Goal: Navigation & Orientation: Find specific page/section

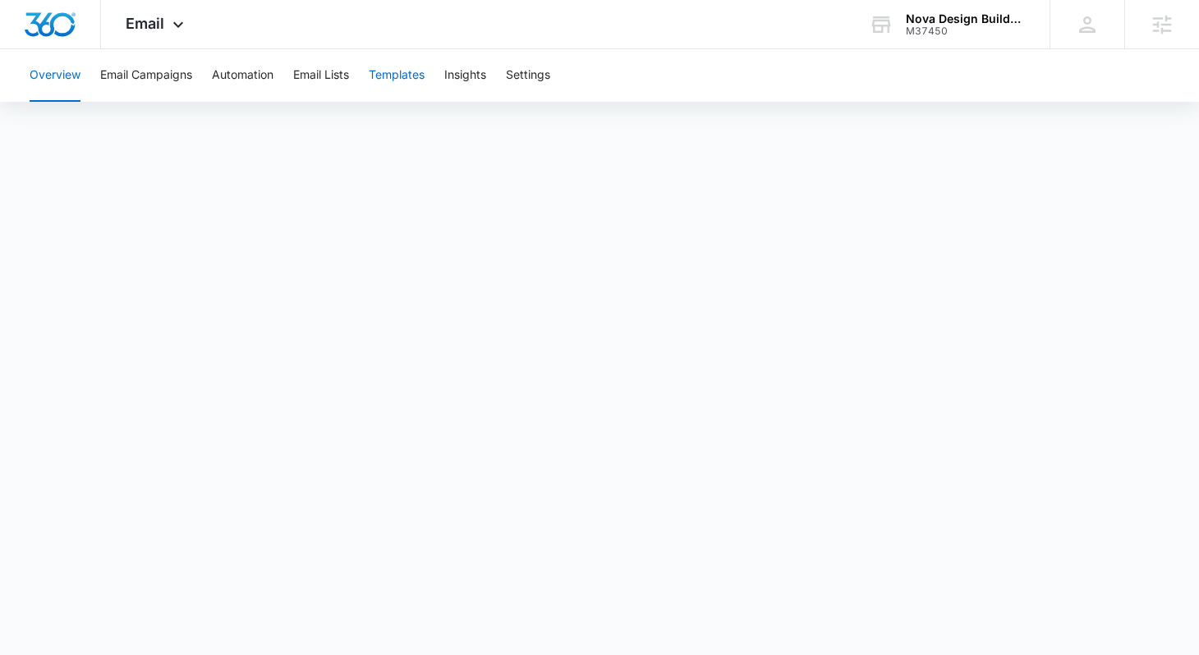
click at [406, 84] on button "Templates" at bounding box center [397, 75] width 56 height 53
click at [169, 30] on icon at bounding box center [178, 29] width 20 height 20
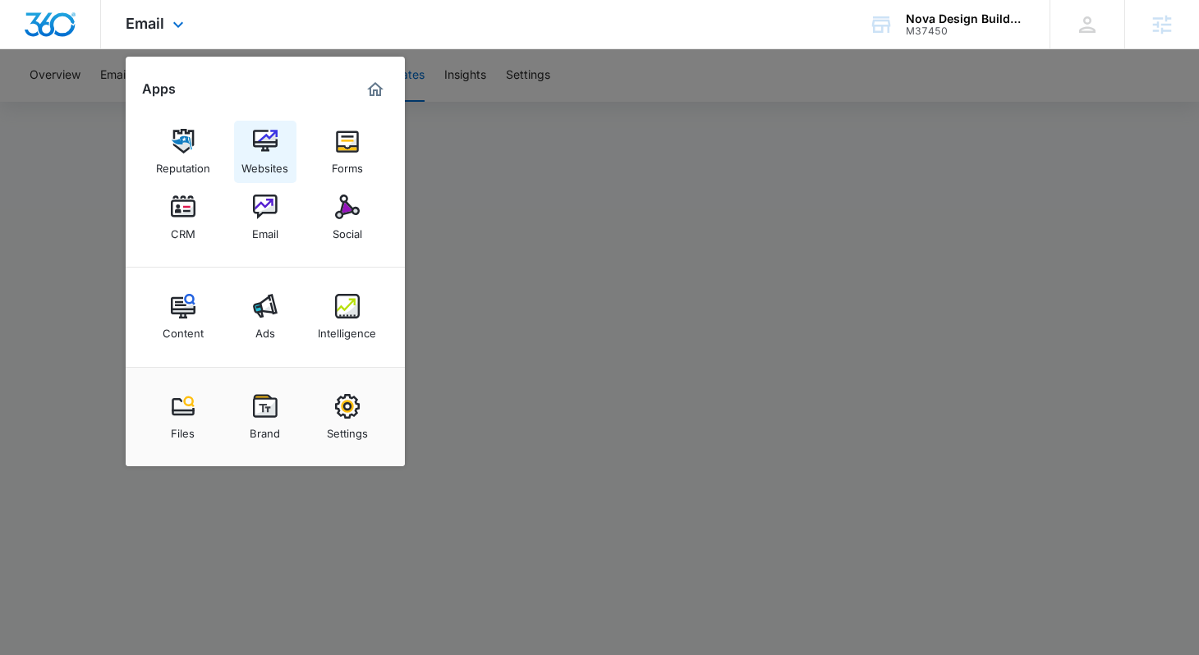
click at [255, 146] on img at bounding box center [265, 141] width 25 height 25
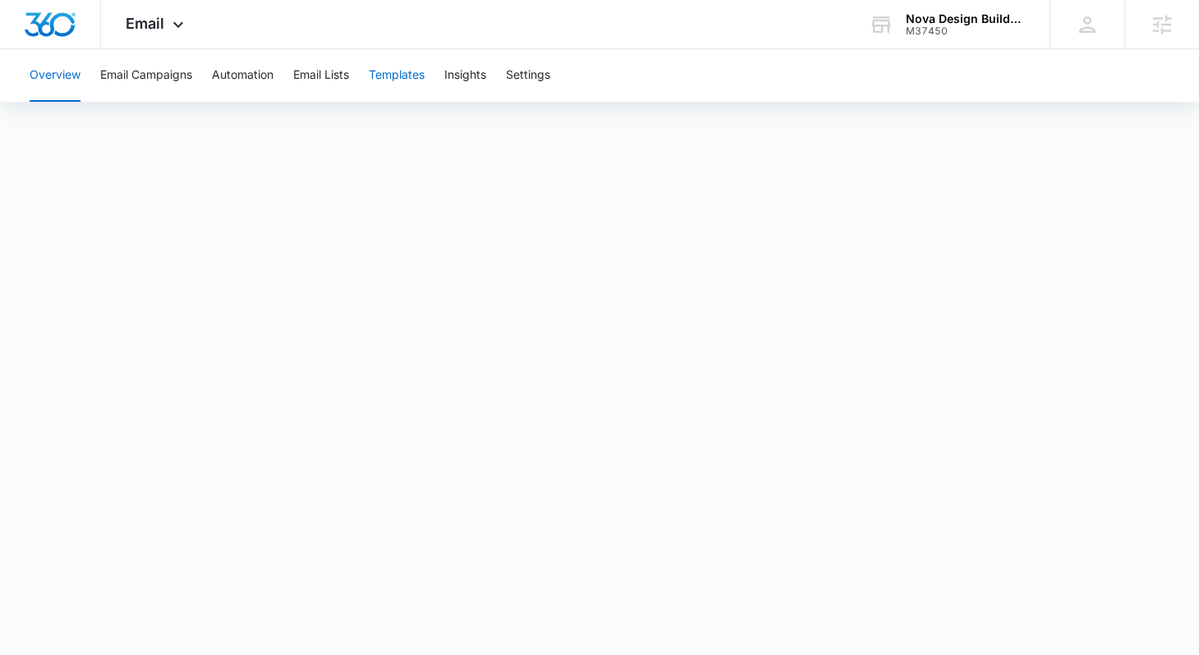
click at [402, 76] on button "Templates" at bounding box center [397, 75] width 56 height 53
click at [139, 30] on span "Email" at bounding box center [145, 23] width 39 height 17
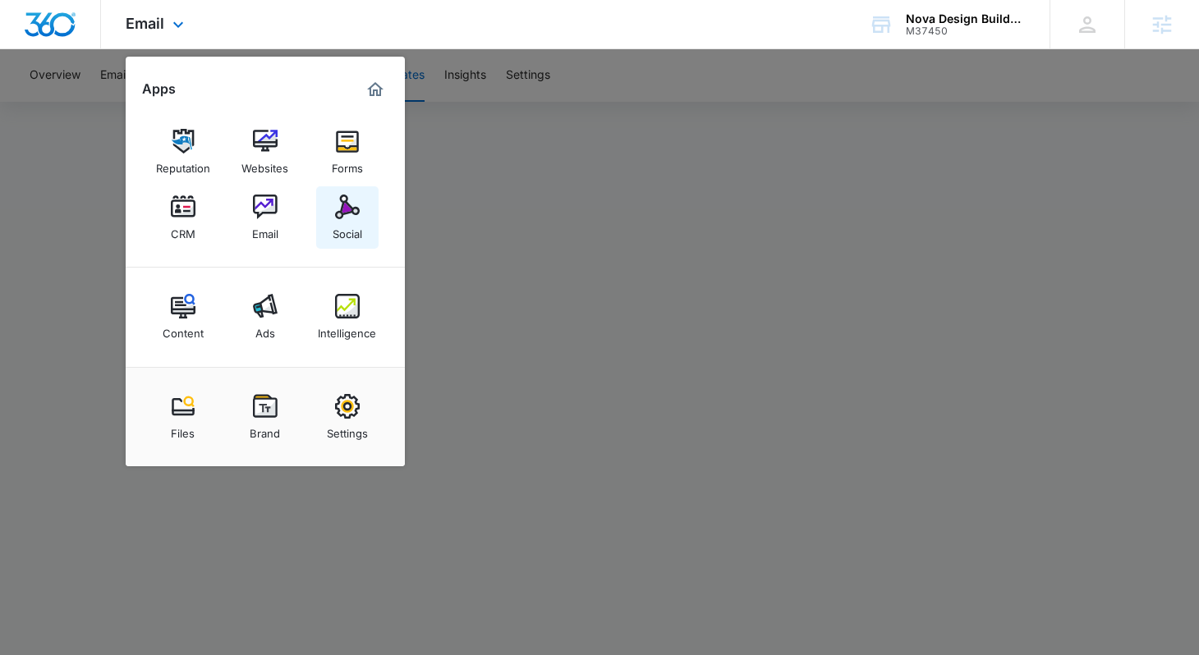
click at [343, 195] on img at bounding box center [347, 207] width 25 height 25
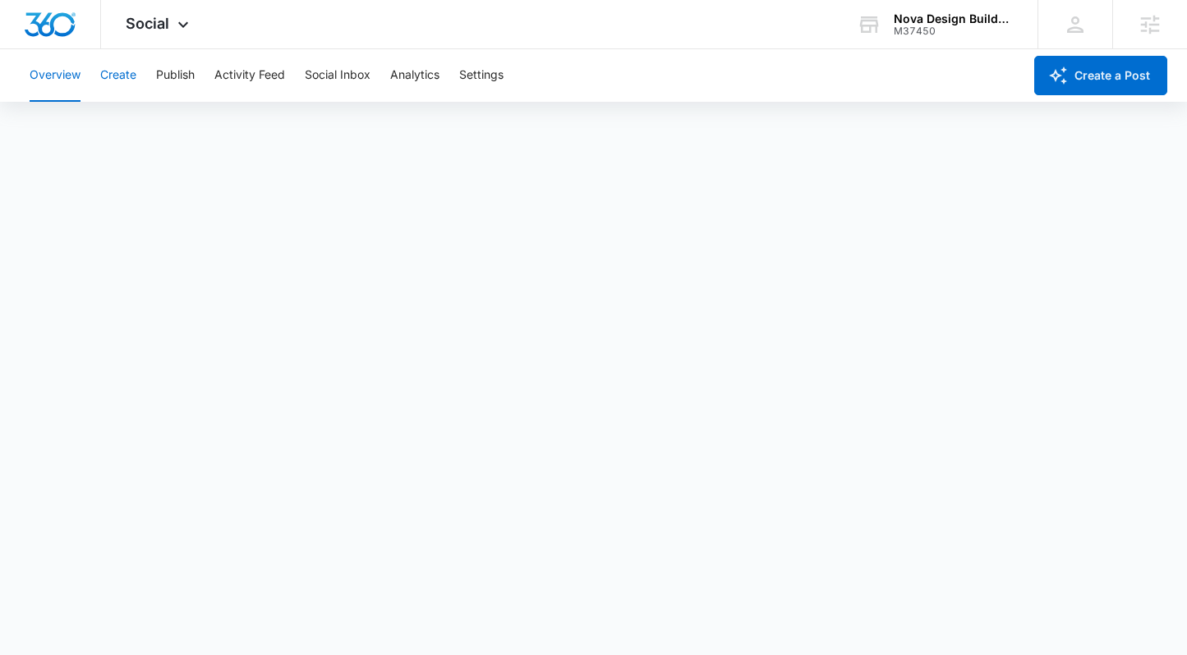
click at [112, 73] on button "Create" at bounding box center [118, 75] width 36 height 53
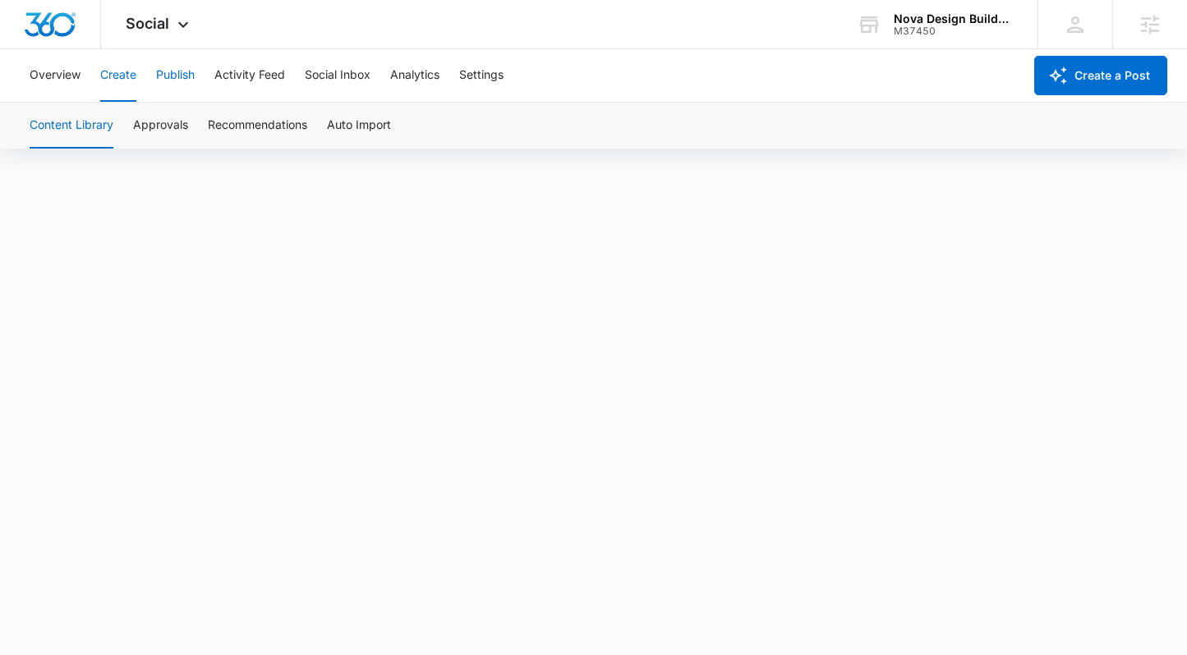
click at [171, 84] on button "Publish" at bounding box center [175, 75] width 39 height 53
click at [117, 121] on button "Schedules" at bounding box center [126, 126] width 56 height 46
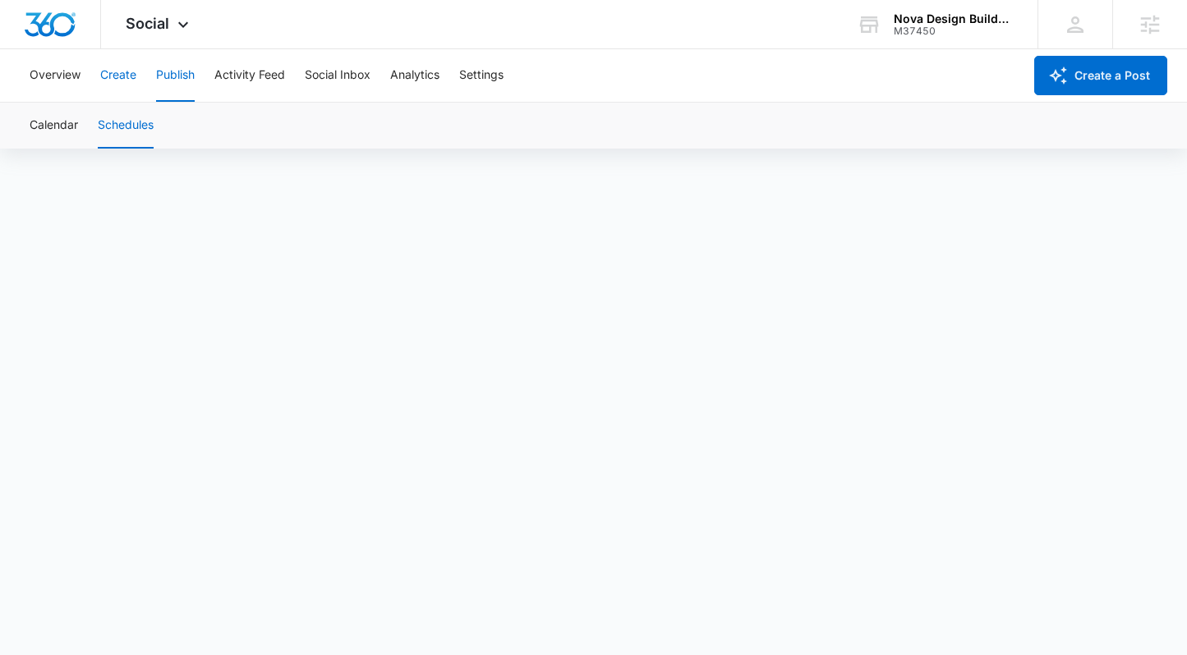
click at [128, 67] on button "Create" at bounding box center [118, 75] width 36 height 53
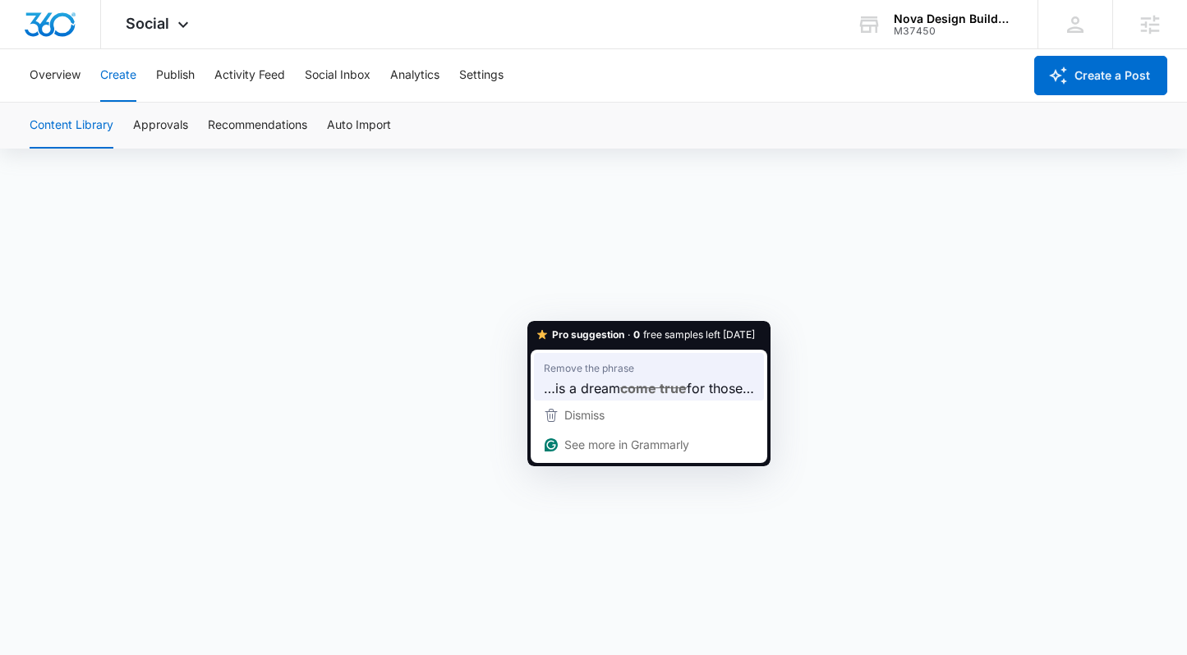
click at [607, 388] on span "…is a dream" at bounding box center [582, 388] width 76 height 21
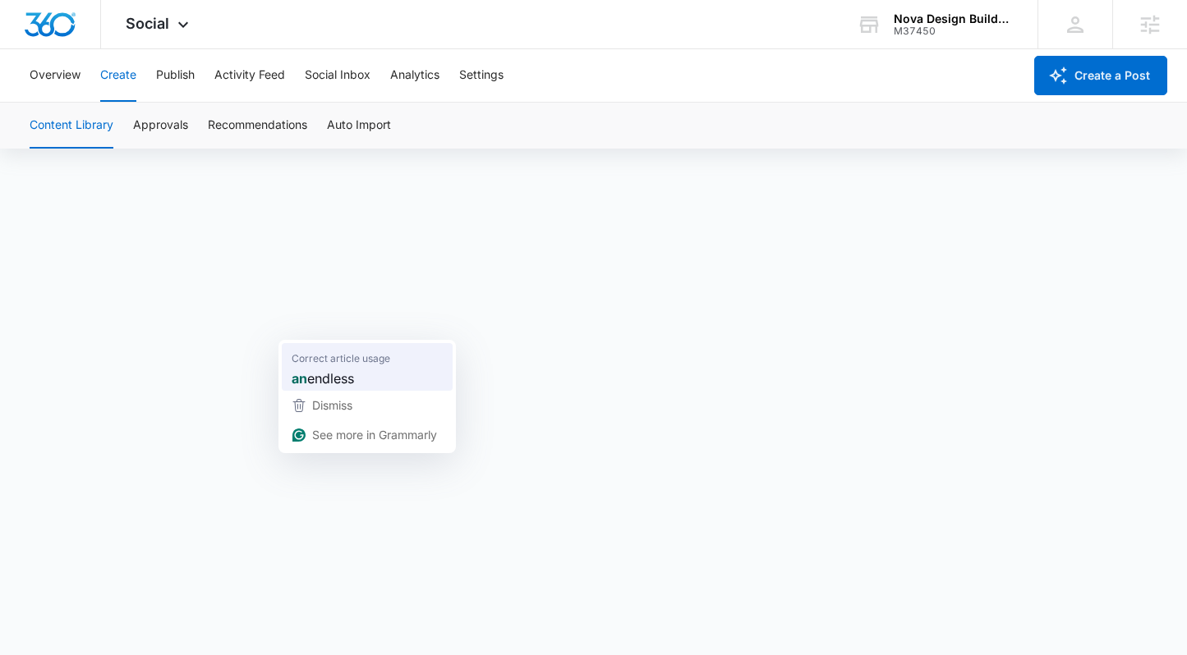
click at [340, 377] on span "endless" at bounding box center [330, 378] width 47 height 21
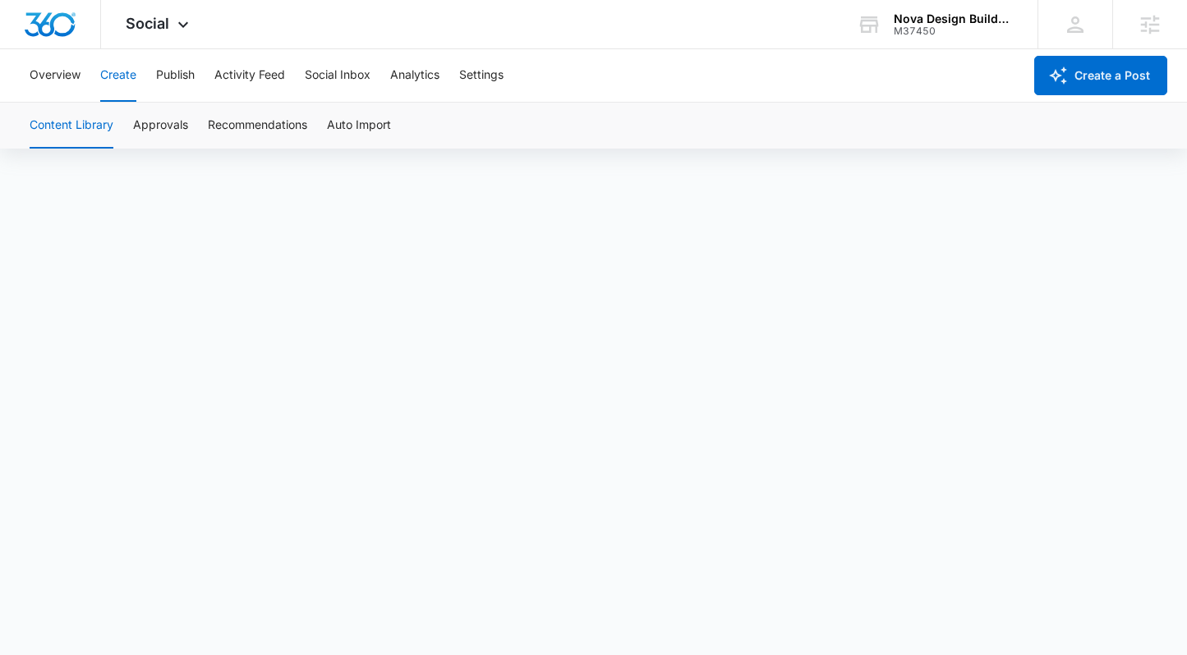
scroll to position [11, 0]
click at [161, 21] on span "Social" at bounding box center [148, 23] width 44 height 17
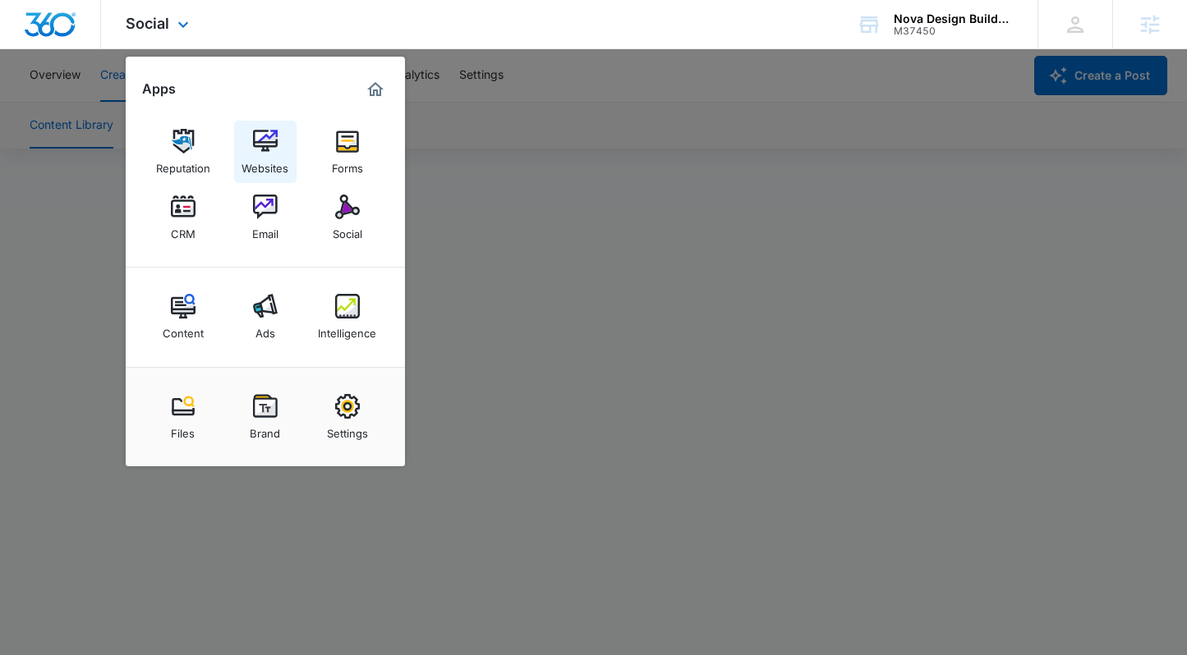
click at [256, 166] on div "Websites" at bounding box center [264, 164] width 47 height 21
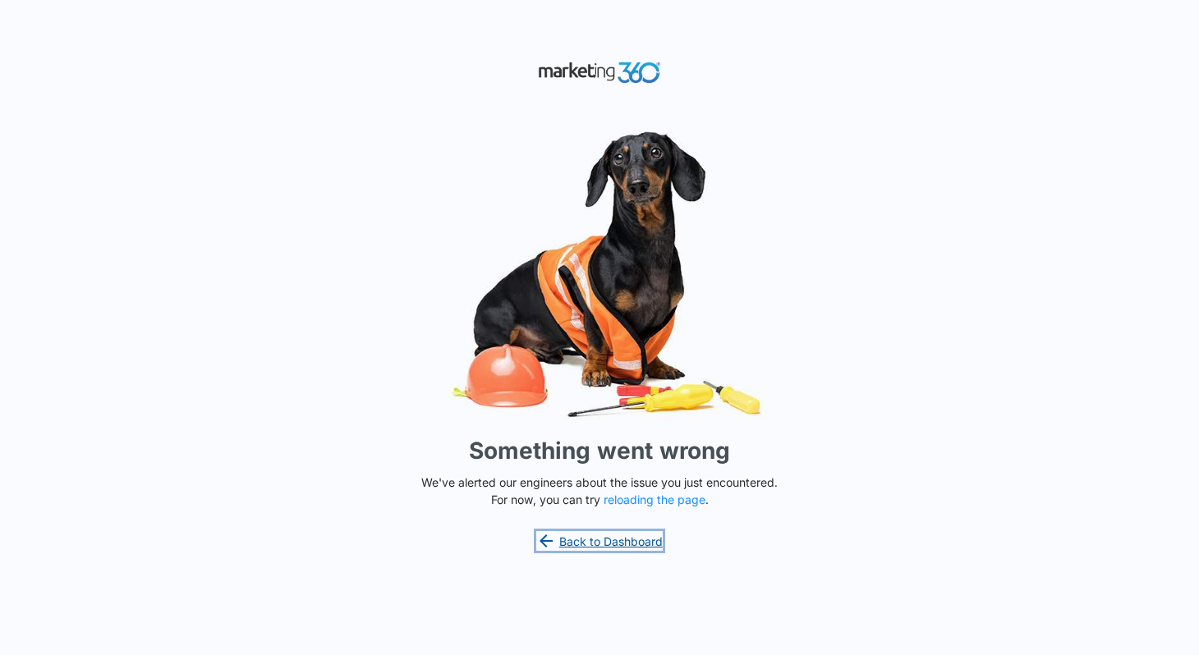
click at [632, 540] on link "Back to Dashboard" at bounding box center [599, 541] width 126 height 20
